Goal: Find specific page/section: Find specific page/section

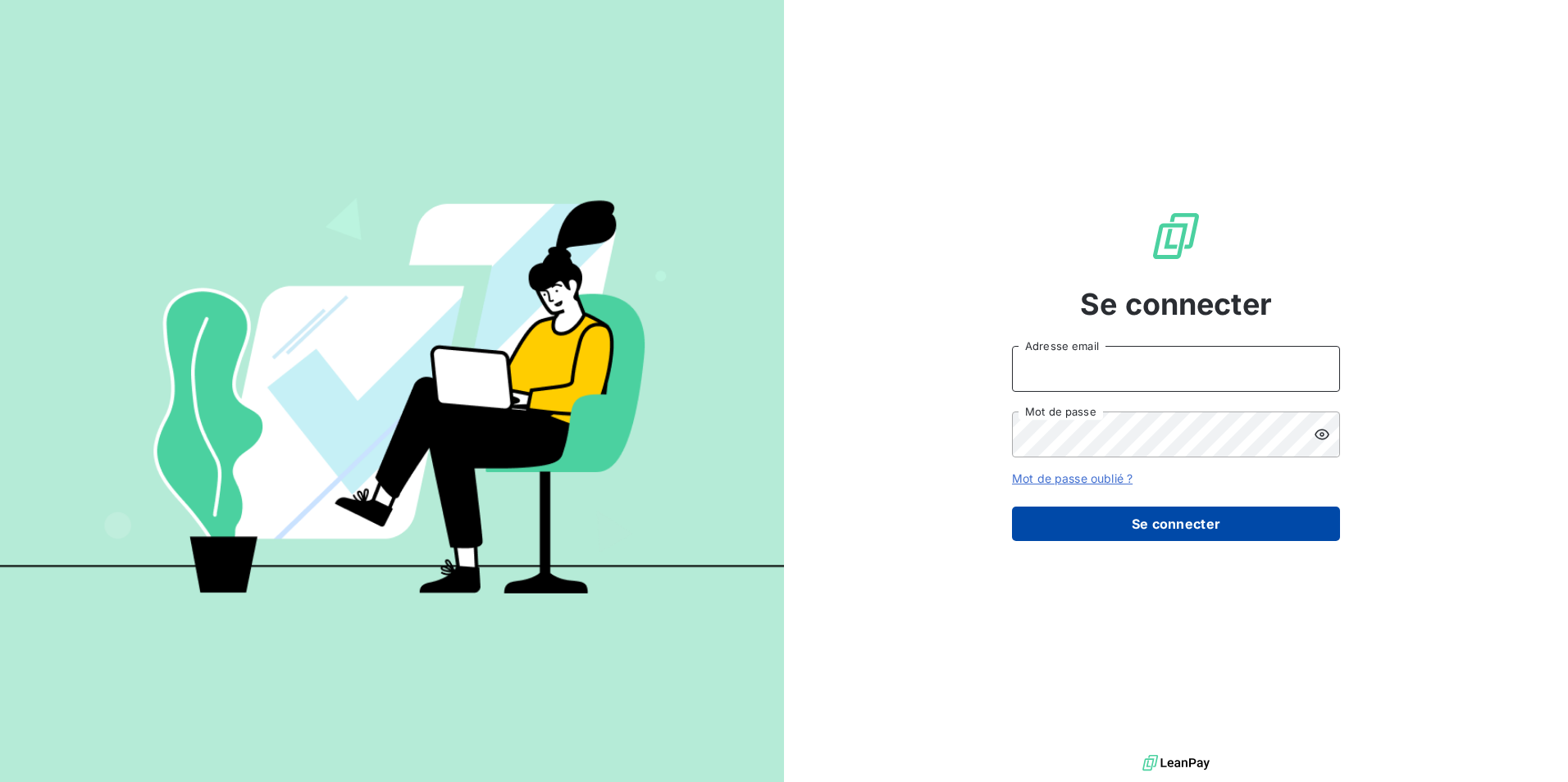
type input "[PERSON_NAME][EMAIL_ADDRESS][DOMAIN_NAME]"
click at [1193, 520] on button "Se connecter" at bounding box center [1176, 523] width 328 height 35
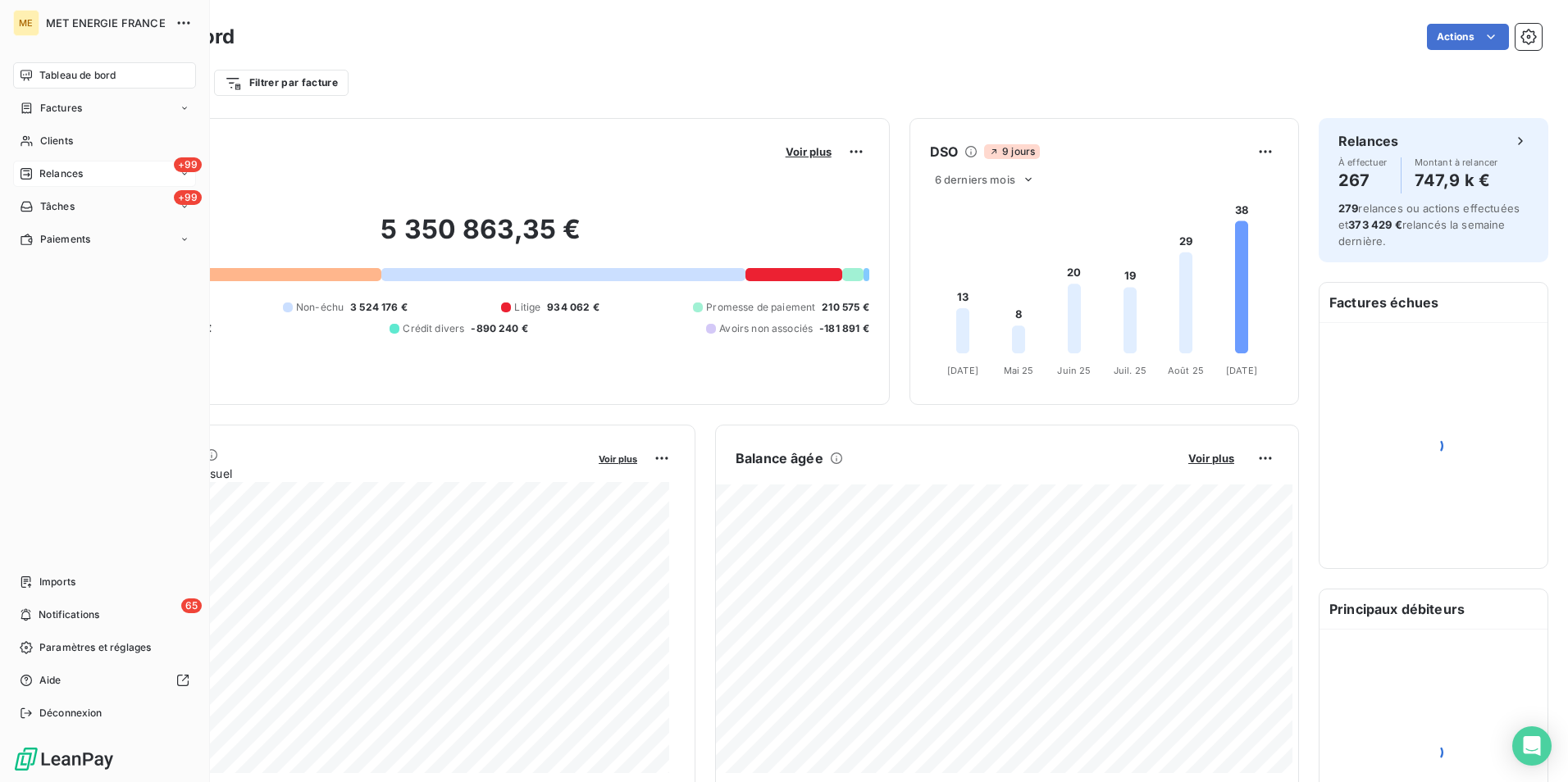
click at [26, 167] on div "Relances" at bounding box center [51, 174] width 63 height 15
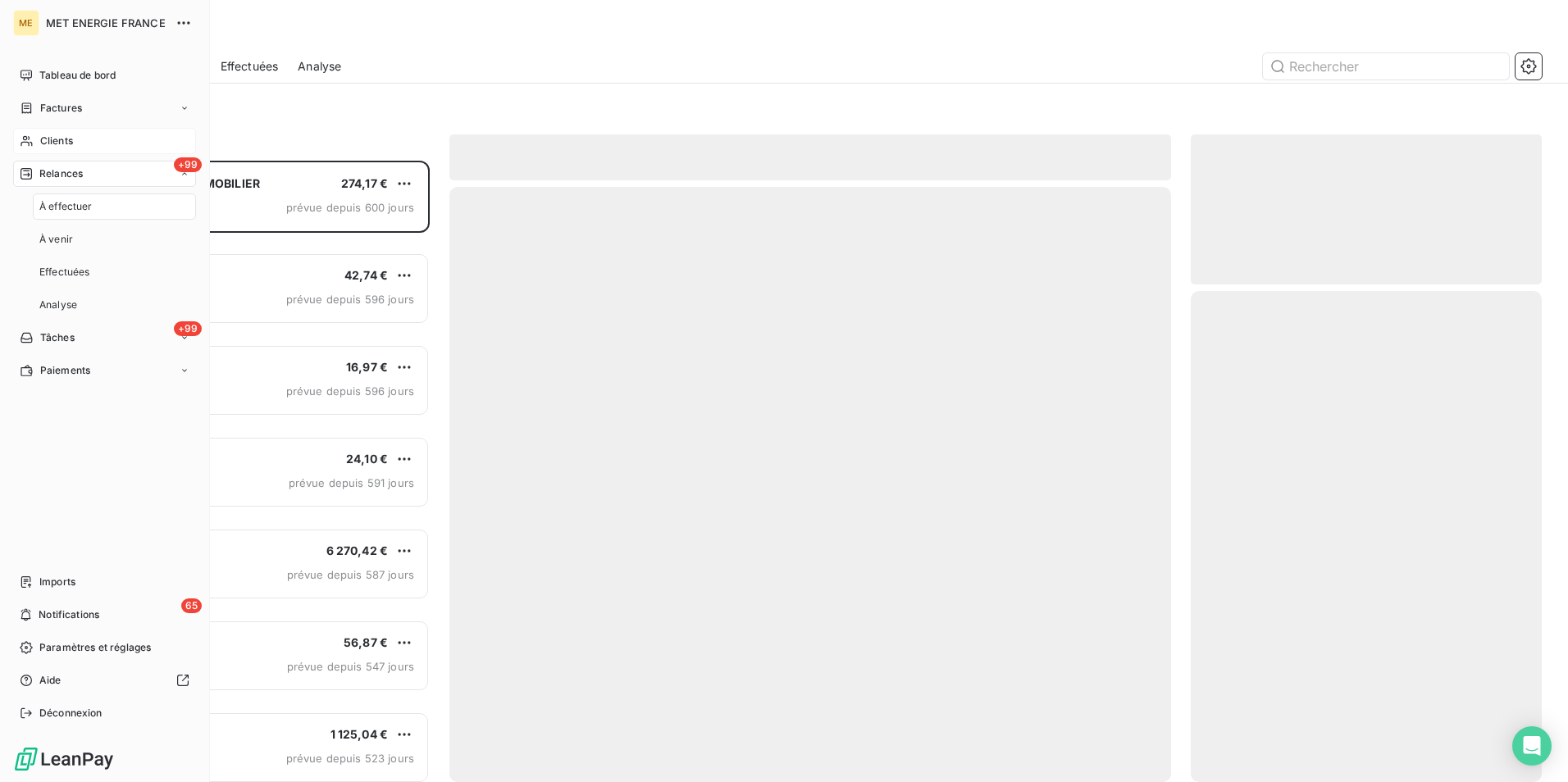
click at [67, 138] on span "Clients" at bounding box center [56, 141] width 33 height 15
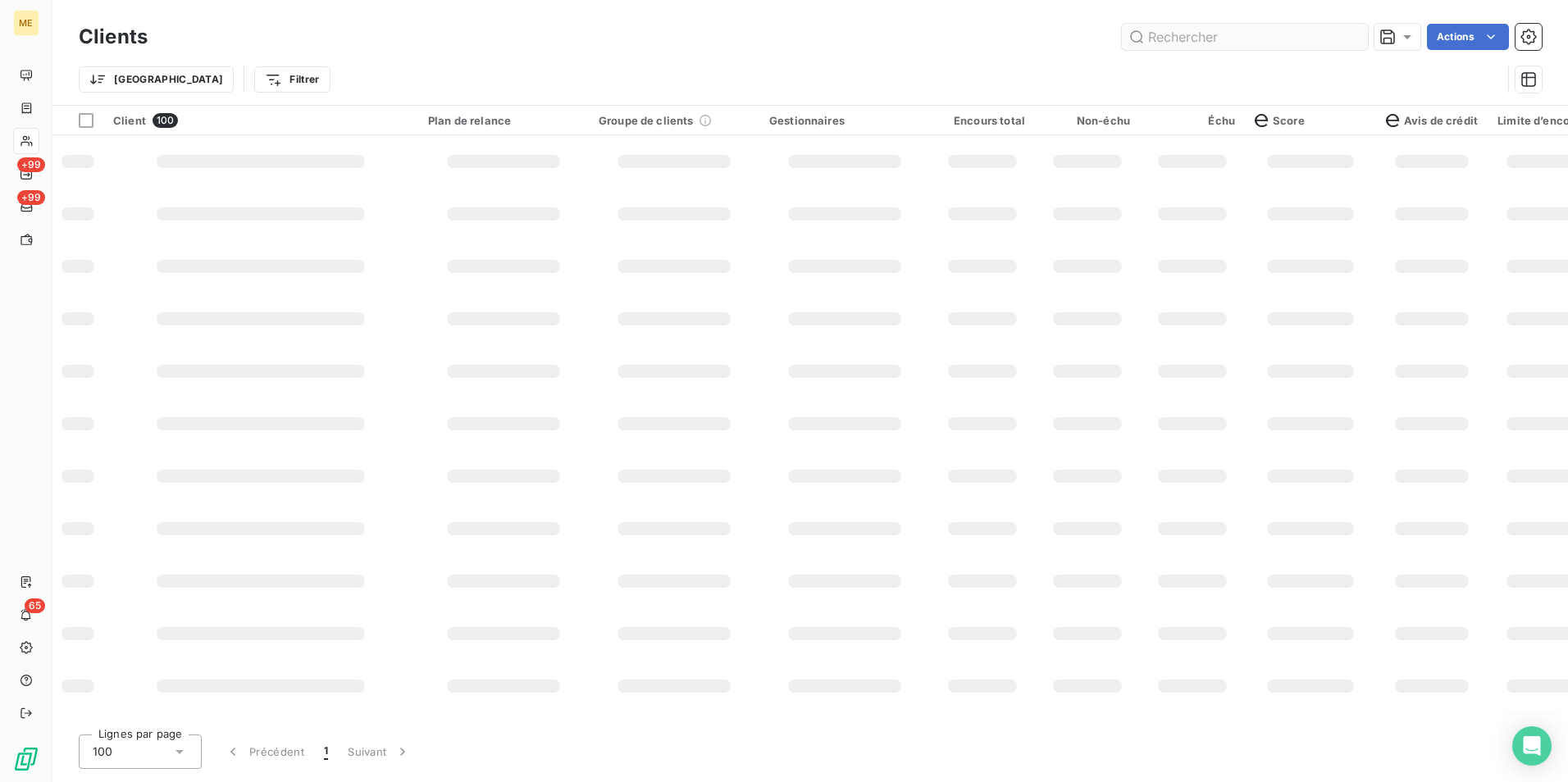
click at [1226, 39] on input "text" at bounding box center [1244, 37] width 246 height 26
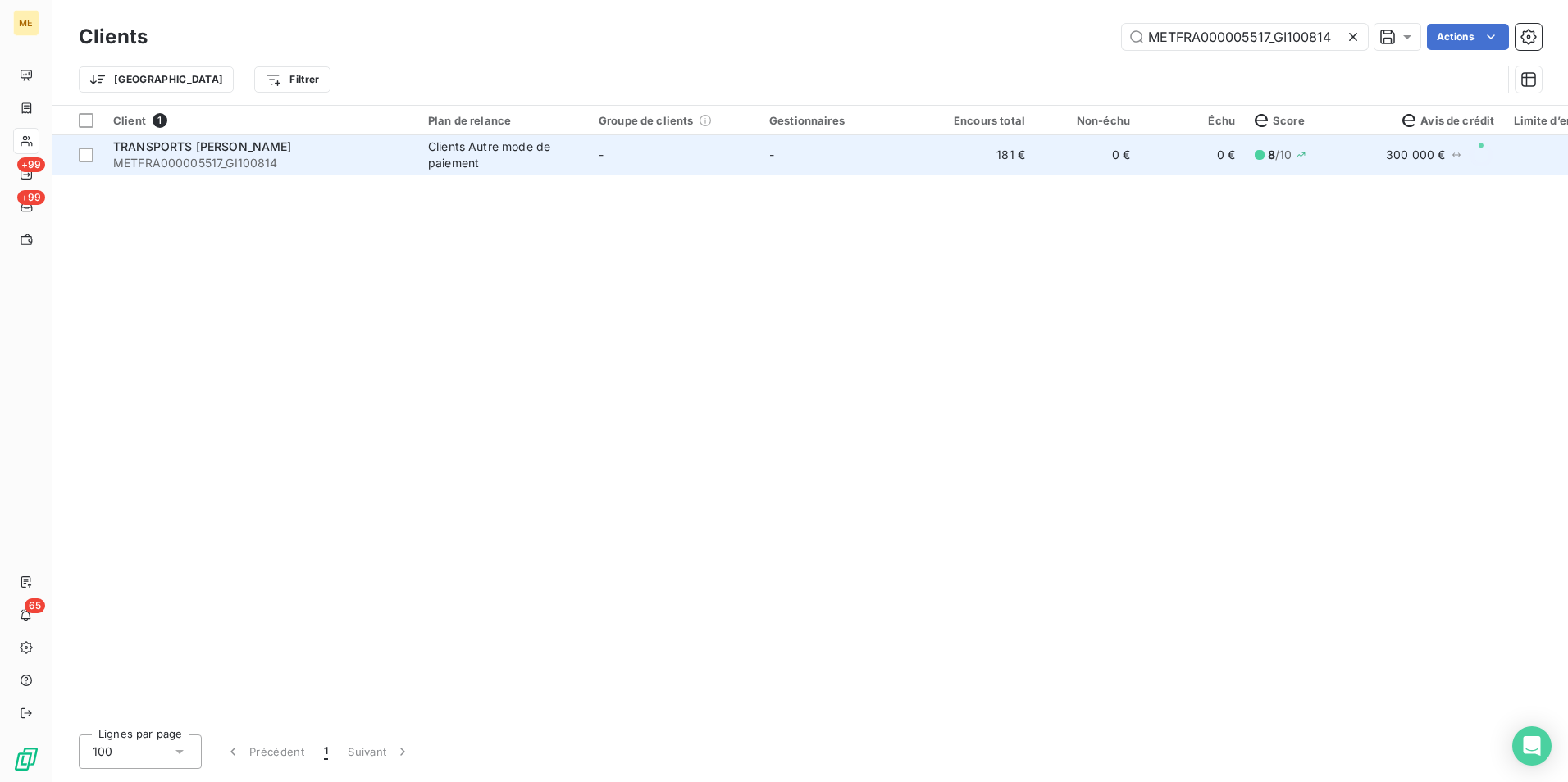
type input "METFRA000005517_GI100814"
click at [669, 156] on td "-" at bounding box center [673, 155] width 170 height 39
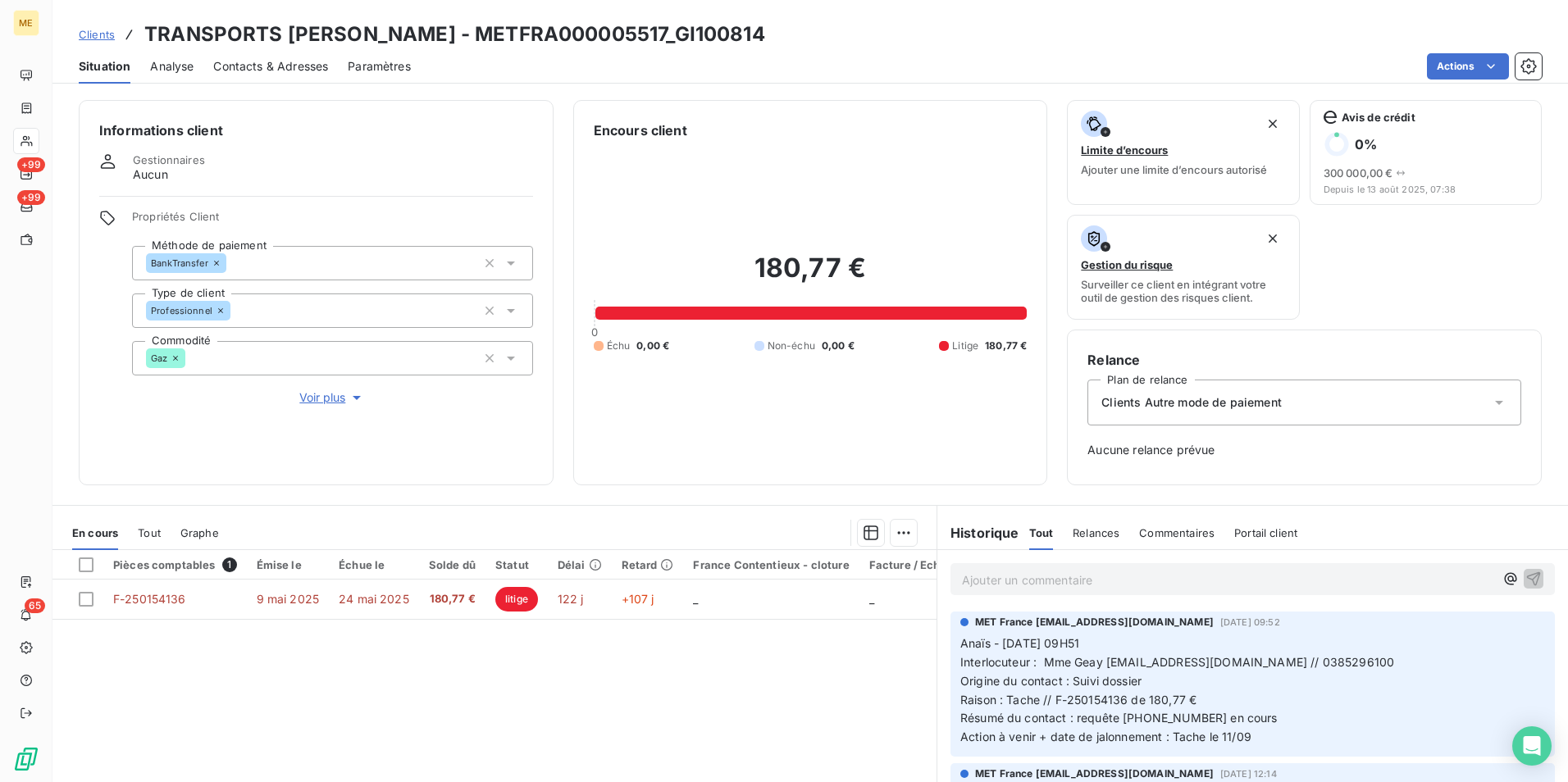
click at [541, 35] on h3 "TRANSPORTS [PERSON_NAME] - METFRA000005517_GI100814" at bounding box center [455, 34] width 620 height 29
click at [539, 35] on h3 "TRANSPORTS [PERSON_NAME] - METFRA000005517_GI100814" at bounding box center [455, 34] width 620 height 29
copy h3 "METFRA000005517_GI100814"
